Goal: Task Accomplishment & Management: Manage account settings

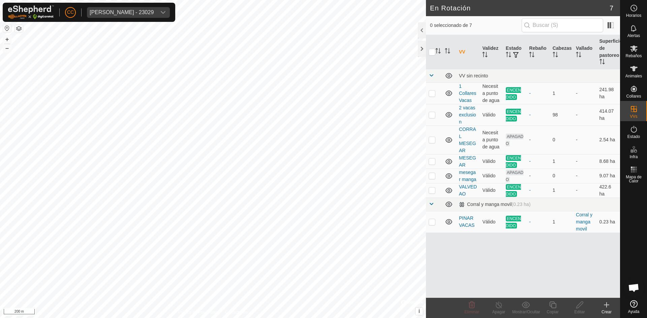
click at [145, 4] on div "CC [PERSON_NAME] - 23029" at bounding box center [89, 12] width 172 height 19
click at [149, 19] on div "CC Alberto Garcia Guijo - 23029" at bounding box center [89, 12] width 172 height 19
click at [149, 14] on div "Alberto Garcia Guijo - 23029" at bounding box center [122, 12] width 64 height 5
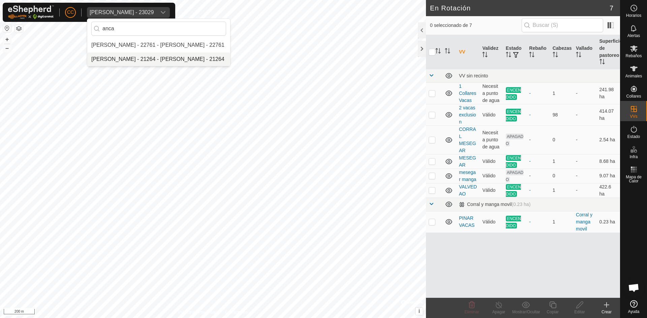
type input "anca"
click at [164, 44] on li "Anca Sanda Bercian - 22761 - Anca Sanda Bercian - 22761" at bounding box center [158, 44] width 143 height 13
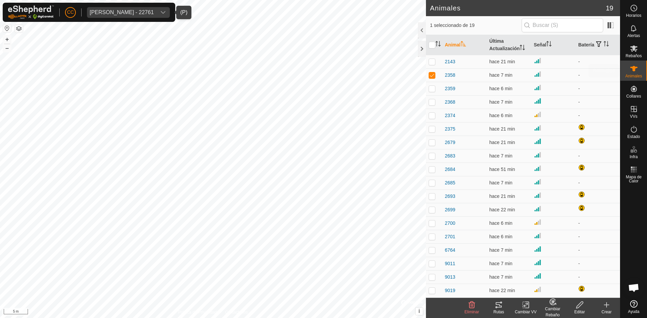
click at [632, 62] on div "Animales" at bounding box center [633, 71] width 27 height 20
click at [594, 42] on button "button" at bounding box center [598, 44] width 9 height 7
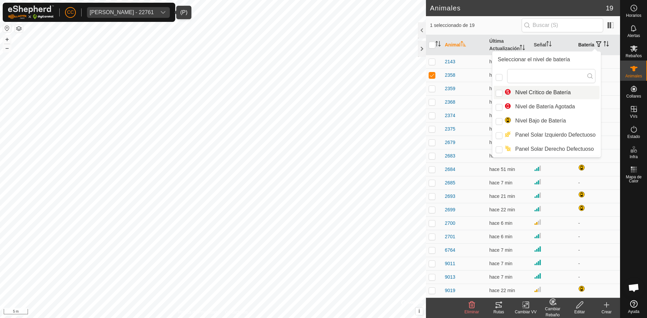
click at [607, 43] on icon "Activar para ordenar" at bounding box center [607, 43] width 1 height 5
click at [615, 22] on span at bounding box center [610, 25] width 11 height 11
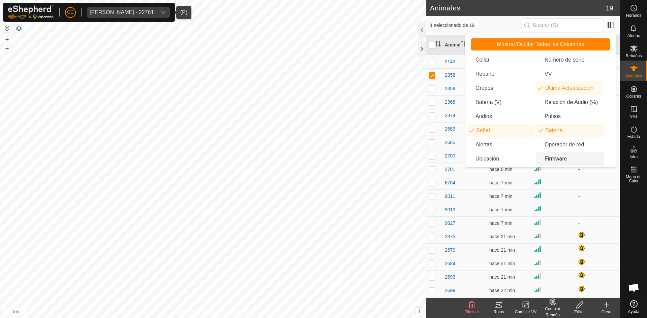
click at [575, 204] on td "-" at bounding box center [597, 209] width 44 height 13
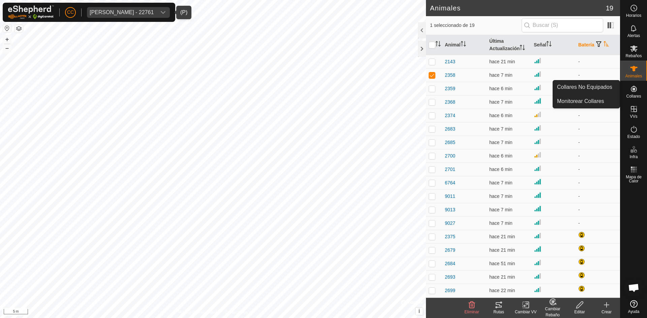
click at [630, 96] on span "Collares" at bounding box center [633, 96] width 15 height 4
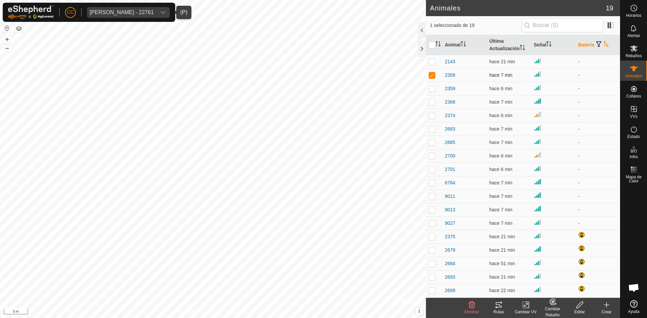
click at [443, 73] on td "2358" at bounding box center [464, 74] width 44 height 13
click at [446, 75] on span "2358" at bounding box center [450, 75] width 10 height 7
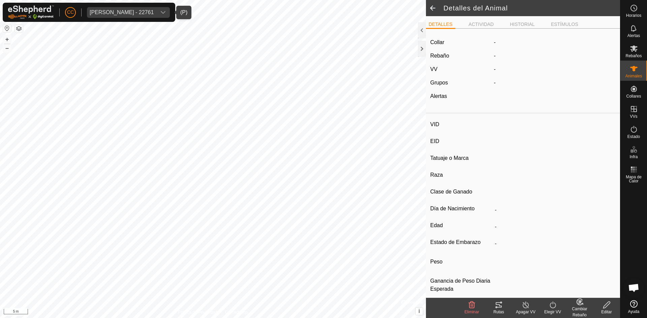
type input "2358"
type input "-"
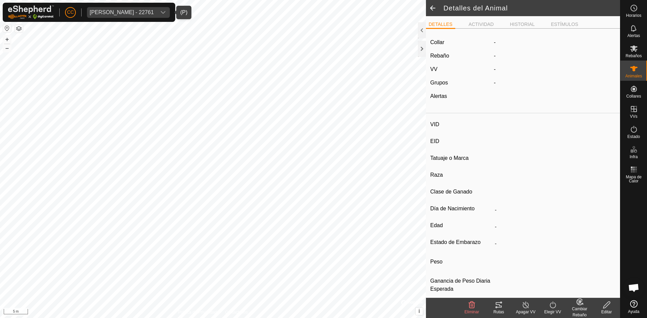
type input "0 kg"
type input "-"
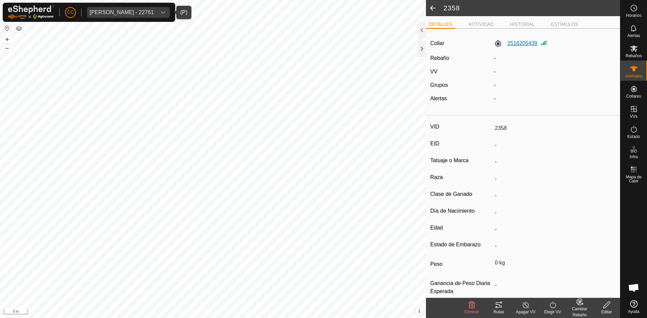
click at [522, 41] on label "2516205439" at bounding box center [515, 43] width 43 height 8
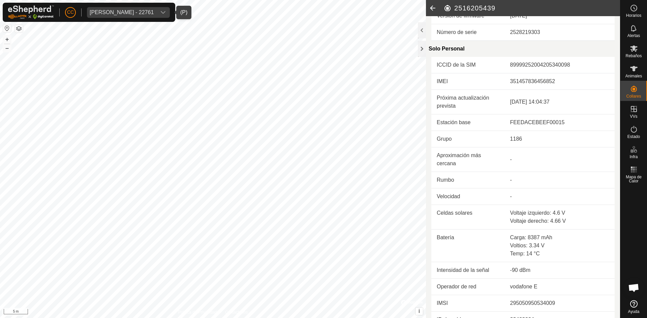
scroll to position [140, 0]
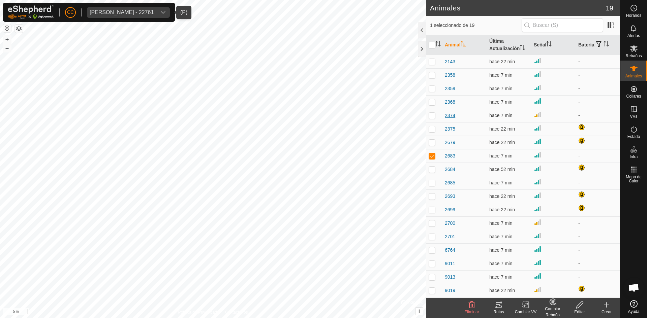
drag, startPoint x: 438, startPoint y: 74, endPoint x: 448, endPoint y: 116, distance: 43.4
click at [438, 80] on td at bounding box center [434, 74] width 16 height 13
checkbox input "true"
click at [442, 120] on td "2374" at bounding box center [464, 115] width 44 height 13
drag, startPoint x: 436, startPoint y: 186, endPoint x: 433, endPoint y: 223, distance: 36.8
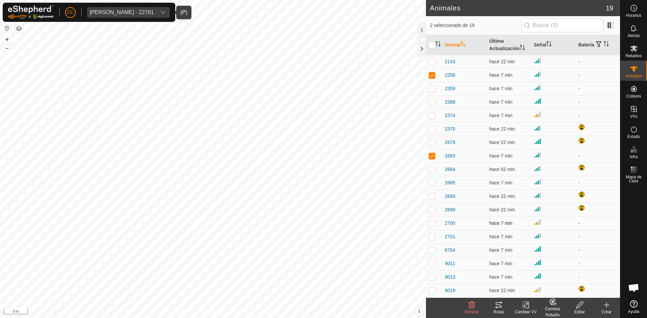
click at [436, 189] on td at bounding box center [434, 182] width 16 height 13
checkbox input "true"
drag, startPoint x: 433, startPoint y: 231, endPoint x: 434, endPoint y: 262, distance: 30.7
click at [433, 232] on td at bounding box center [434, 236] width 16 height 13
checkbox input "true"
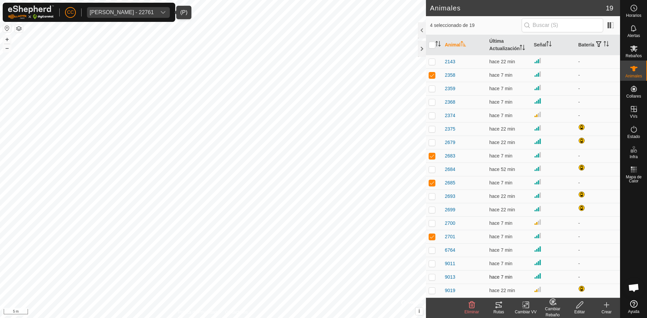
drag, startPoint x: 434, startPoint y: 262, endPoint x: 440, endPoint y: 280, distance: 18.9
click at [436, 270] on td at bounding box center [434, 263] width 16 height 13
checkbox input "true"
click at [434, 274] on p-tablecheckbox at bounding box center [431, 276] width 7 height 5
checkbox input "true"
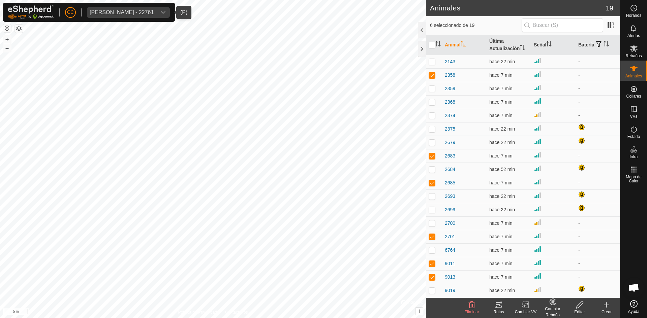
click at [443, 209] on td "2699" at bounding box center [464, 209] width 44 height 13
click at [492, 307] on tracks-svg-icon at bounding box center [498, 305] width 27 height 8
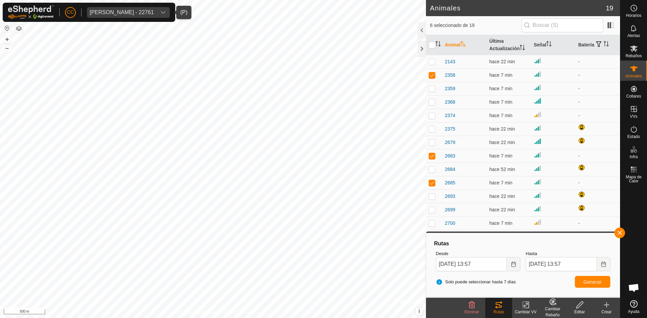
click at [556, 308] on div "Cambiar Rebaño" at bounding box center [552, 312] width 27 height 12
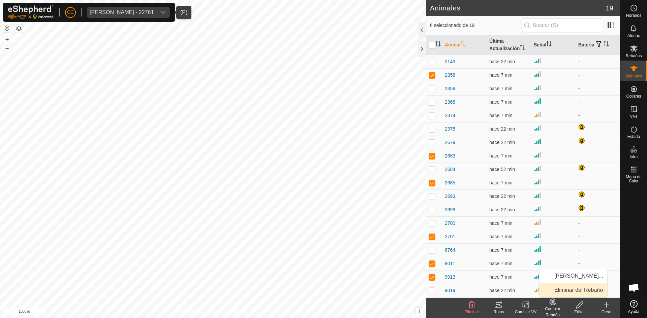
scroll to position [13, 0]
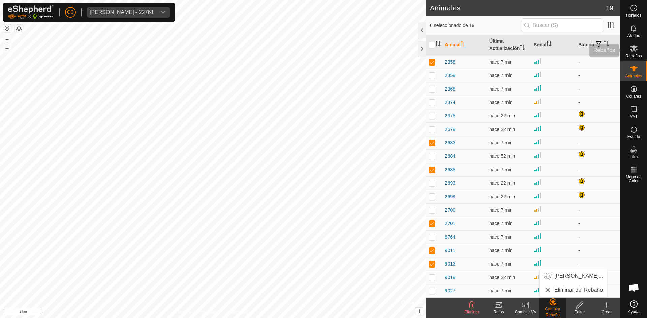
click at [634, 44] on es-mob-svg-icon at bounding box center [633, 48] width 12 height 11
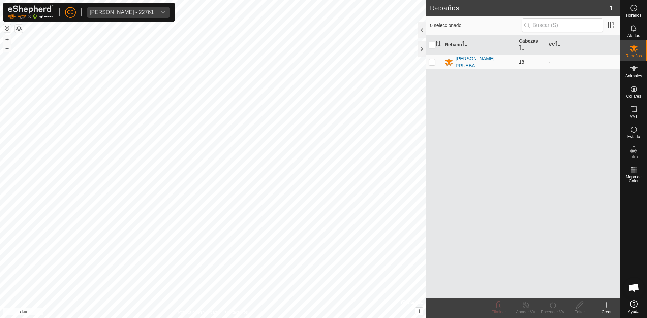
click at [490, 64] on div "GUSTAVO PRUEBA" at bounding box center [484, 62] width 58 height 14
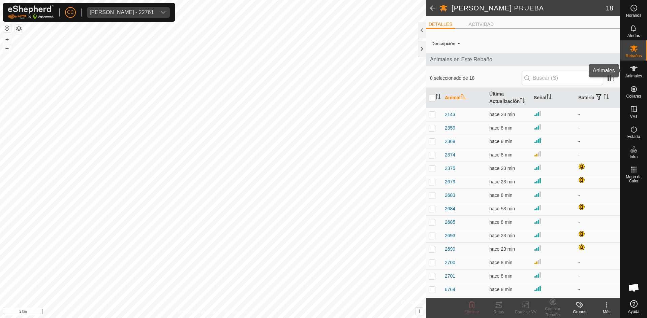
click at [645, 70] on div "Animales" at bounding box center [633, 71] width 27 height 20
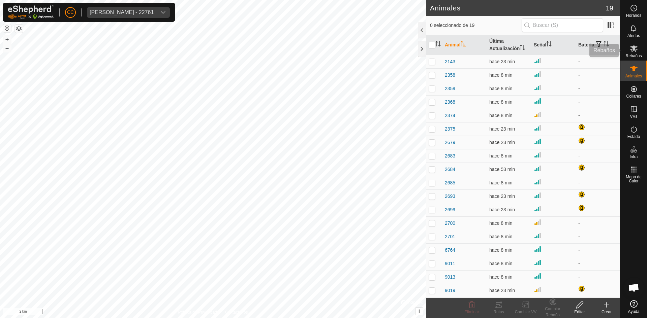
click at [641, 54] on span "Rebaños" at bounding box center [633, 56] width 16 height 4
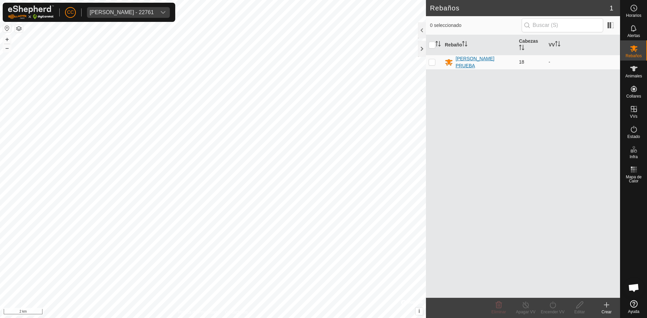
click at [493, 63] on div "GUSTAVO PRUEBA" at bounding box center [484, 62] width 58 height 14
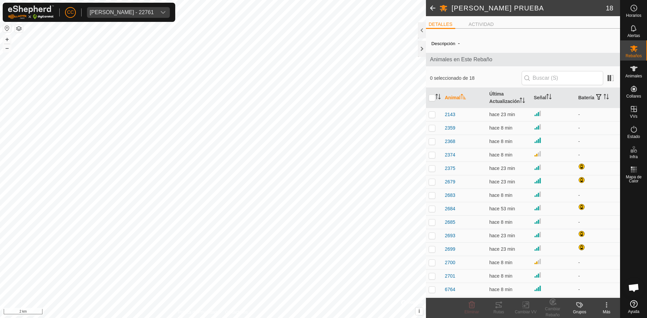
click at [577, 307] on icon at bounding box center [579, 305] width 8 height 8
click at [599, 288] on link "Gestionar Grupos" at bounding box center [599, 290] width 67 height 13
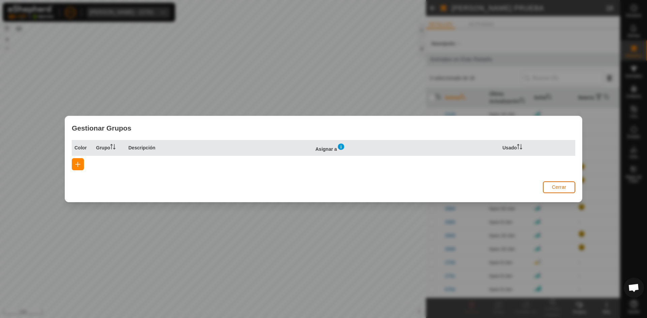
click at [565, 188] on span "Cerrar" at bounding box center [559, 187] width 14 height 5
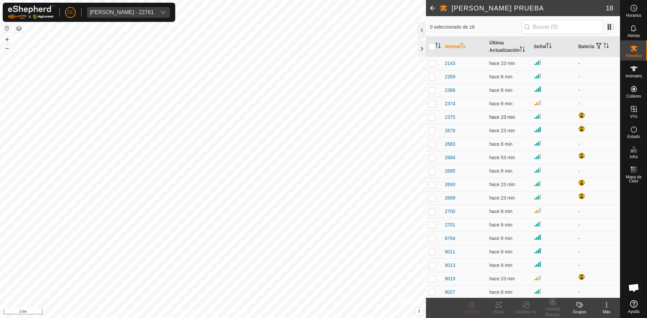
scroll to position [53, 0]
